Goal: Information Seeking & Learning: Learn about a topic

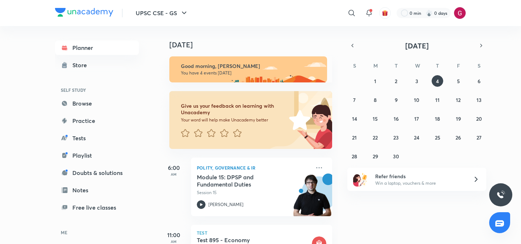
click at [340, 145] on div "[DATE] Good morning, [PERSON_NAME] You have 4 events [DATE] Give us your feedba…" at bounding box center [339, 135] width 360 height 218
click at [336, 145] on div "Today Good morning, Gargi You have 4 events today Give us your feedback on lear…" at bounding box center [248, 135] width 179 height 218
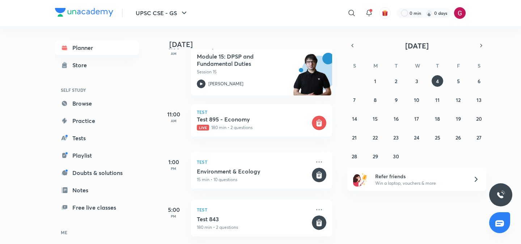
scroll to position [121, 0]
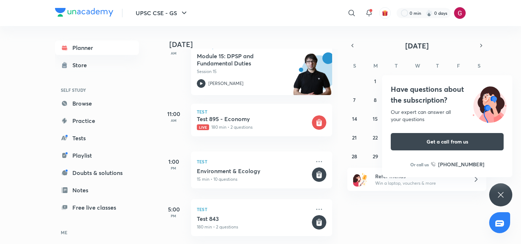
click at [499, 191] on icon at bounding box center [500, 195] width 9 height 9
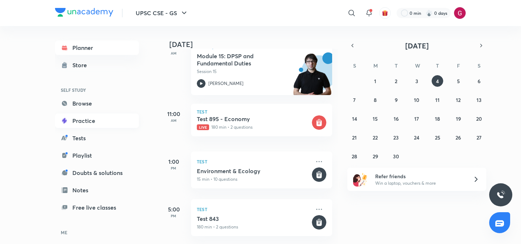
click at [133, 126] on link "Practice" at bounding box center [97, 121] width 84 height 14
click at [129, 185] on link "Notes" at bounding box center [97, 190] width 84 height 14
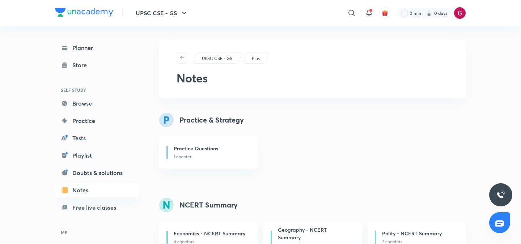
click at [143, 174] on div "Planner Store SELF STUDY Browse Practice Tests Playlist Doubts & solutions Note…" at bounding box center [104, 132] width 98 height 212
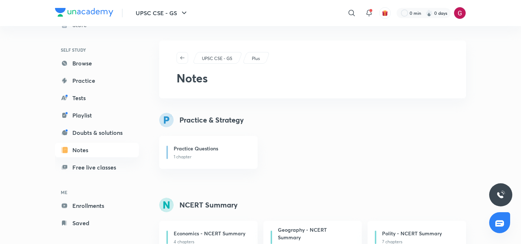
scroll to position [47, 0]
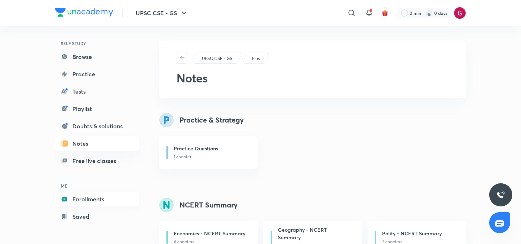
click at [104, 200] on link "Enrollments" at bounding box center [97, 199] width 84 height 14
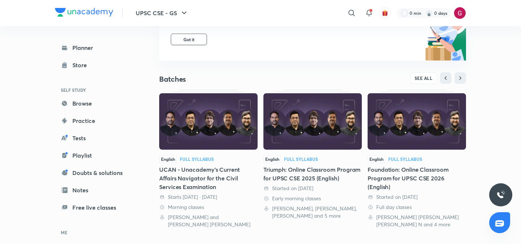
scroll to position [116, 0]
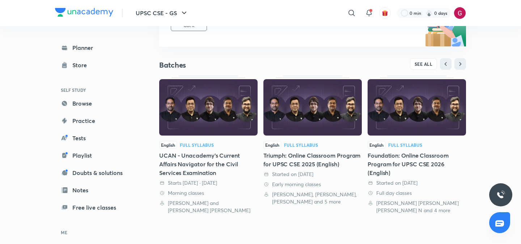
click at [181, 161] on div "UCAN - Unacademy's Current Affairs Navigator for the Civil Services Examination" at bounding box center [208, 164] width 98 height 26
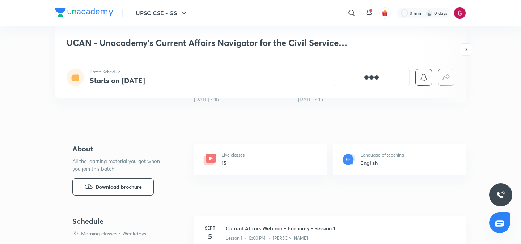
scroll to position [232, 0]
